Goal: Task Accomplishment & Management: Use online tool/utility

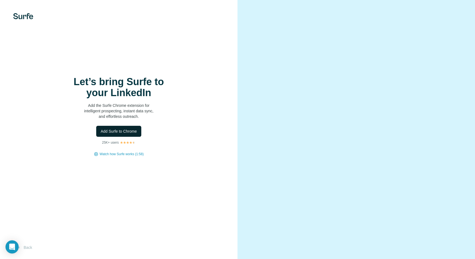
click at [116, 130] on span "Add Surfe to Chrome" at bounding box center [119, 131] width 36 height 5
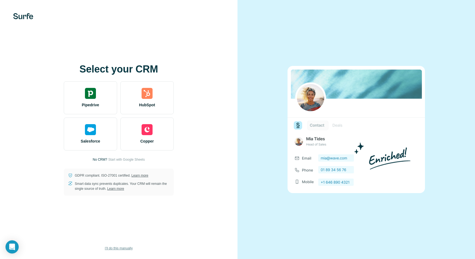
click at [119, 249] on span "I’ll do this manually" at bounding box center [119, 248] width 28 height 5
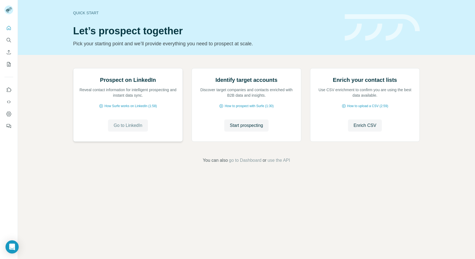
click at [130, 132] on button "Go to LinkedIn" at bounding box center [128, 126] width 40 height 12
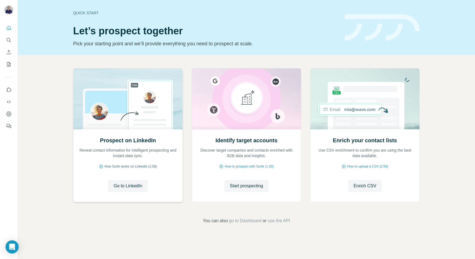
click at [137, 167] on span "How Surfe works on LinkedIn (1:58)" at bounding box center [130, 166] width 53 height 5
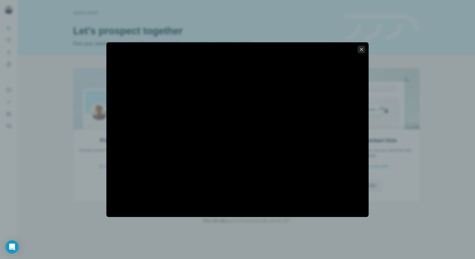
click at [364, 51] on icon "button" at bounding box center [361, 49] width 5 height 5
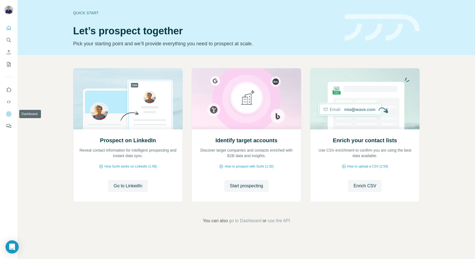
click at [11, 117] on button "Dashboard" at bounding box center [8, 114] width 9 height 10
click at [12, 117] on button "Dashboard" at bounding box center [8, 114] width 9 height 10
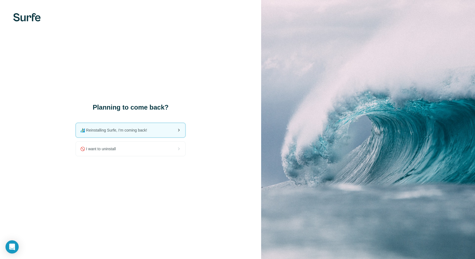
click at [165, 129] on div "🏄🏻‍♂️ Reinstalling Surfe, I'm coming back!" at bounding box center [130, 130] width 109 height 14
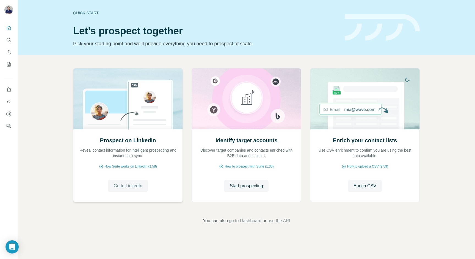
click at [141, 189] on span "Go to LinkedIn" at bounding box center [128, 186] width 29 height 7
